Goal: Ask a question

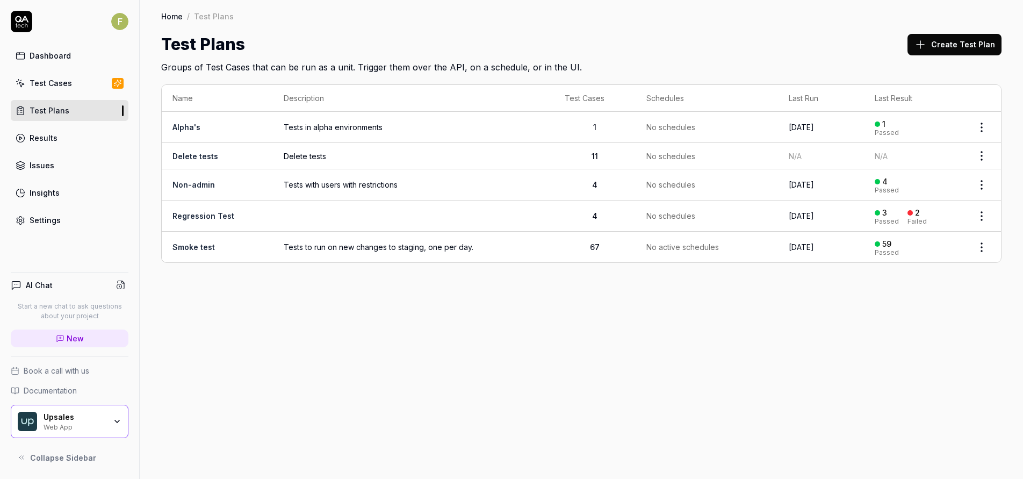
click at [76, 340] on span "New" at bounding box center [75, 337] width 17 height 11
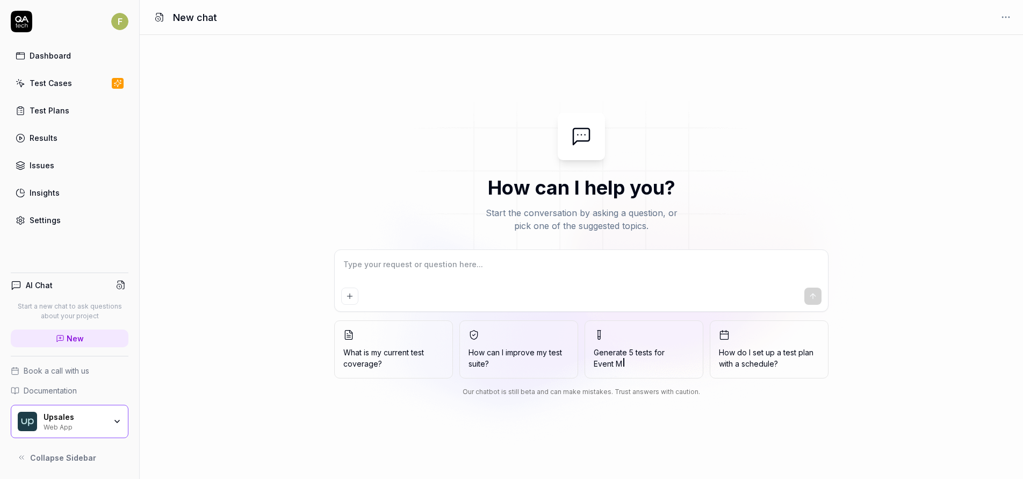
type textarea "*"
